Goal: Information Seeking & Learning: Learn about a topic

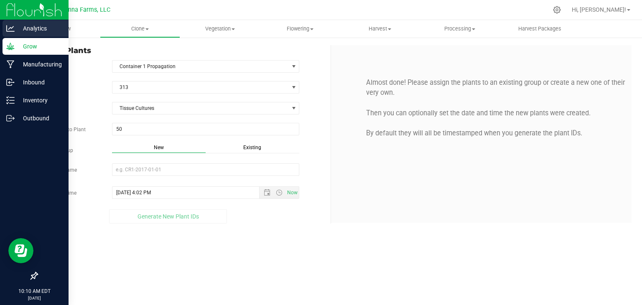
click at [8, 26] on icon at bounding box center [10, 28] width 8 height 8
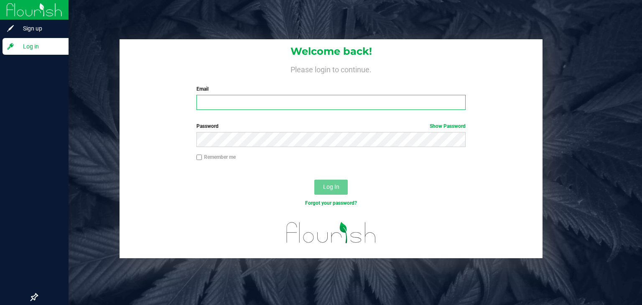
type input "[PERSON_NAME][EMAIL_ADDRESS][PERSON_NAME][DOMAIN_NAME]"
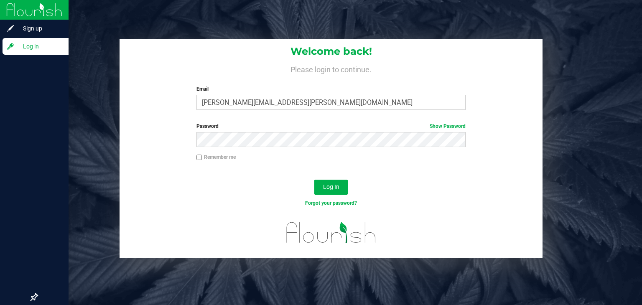
click at [225, 155] on label "Remember me" at bounding box center [216, 157] width 39 height 8
click at [202, 155] on input "Remember me" at bounding box center [200, 158] width 6 height 6
checkbox input "true"
click at [342, 185] on button "Log In" at bounding box center [330, 187] width 33 height 15
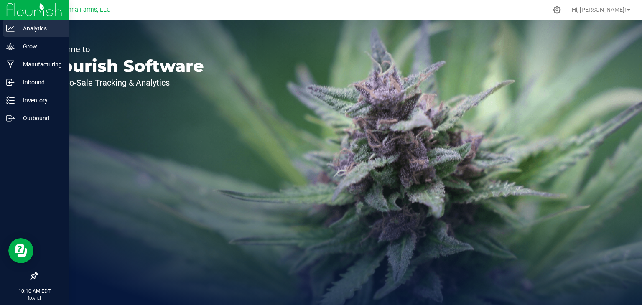
click at [34, 32] on p "Analytics" at bounding box center [40, 28] width 50 height 10
